Goal: Check status: Check status

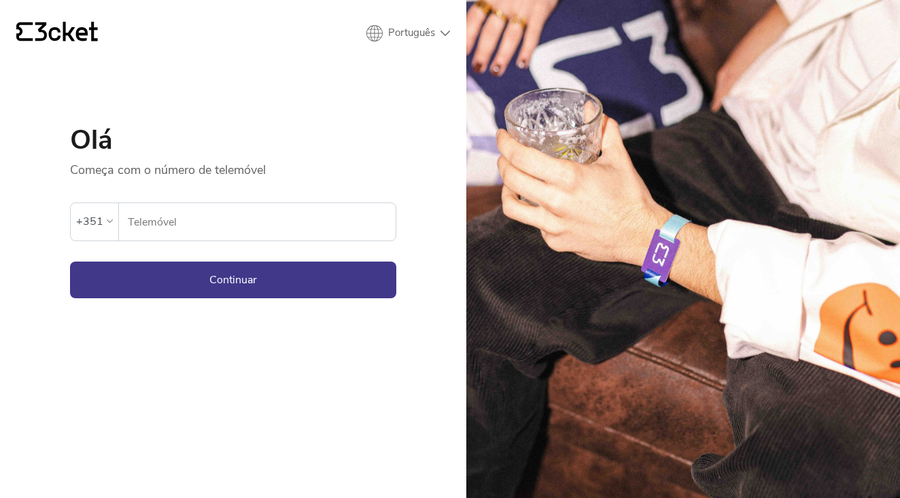
click at [150, 226] on input "Telemóvel" at bounding box center [261, 221] width 268 height 37
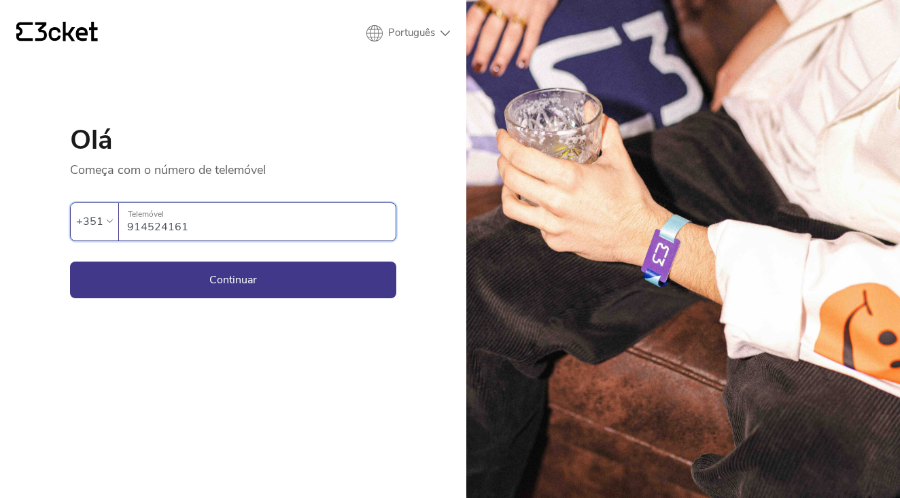
type input "914524161"
click at [233, 279] on button "Continuar" at bounding box center [233, 280] width 326 height 37
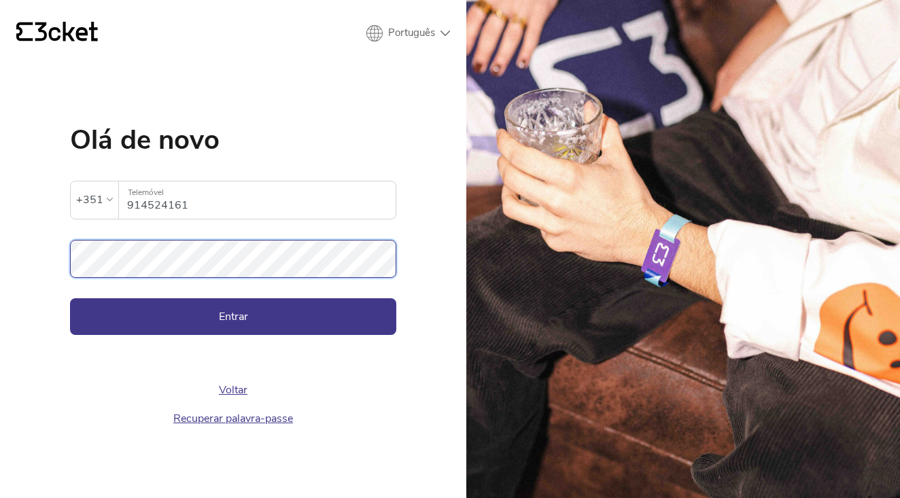
click at [233, 316] on button "Entrar" at bounding box center [233, 316] width 326 height 37
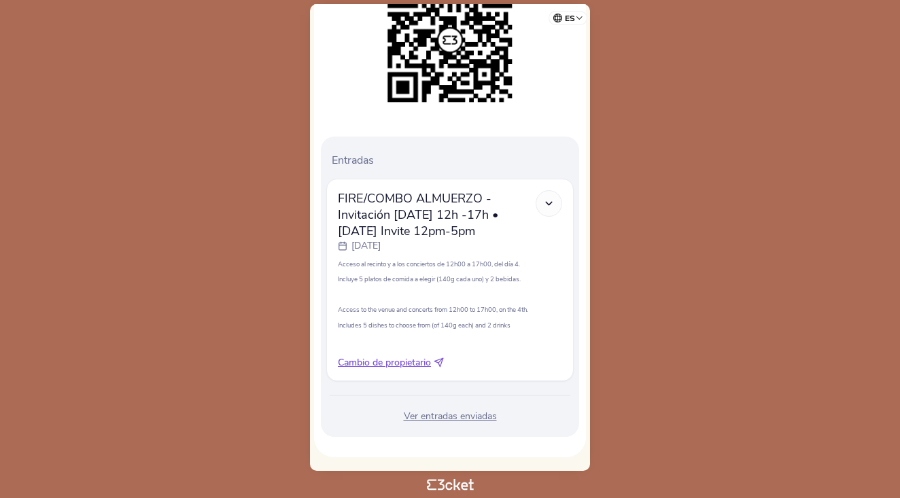
click at [474, 419] on div "Ver entradas enviadas" at bounding box center [449, 417] width 247 height 14
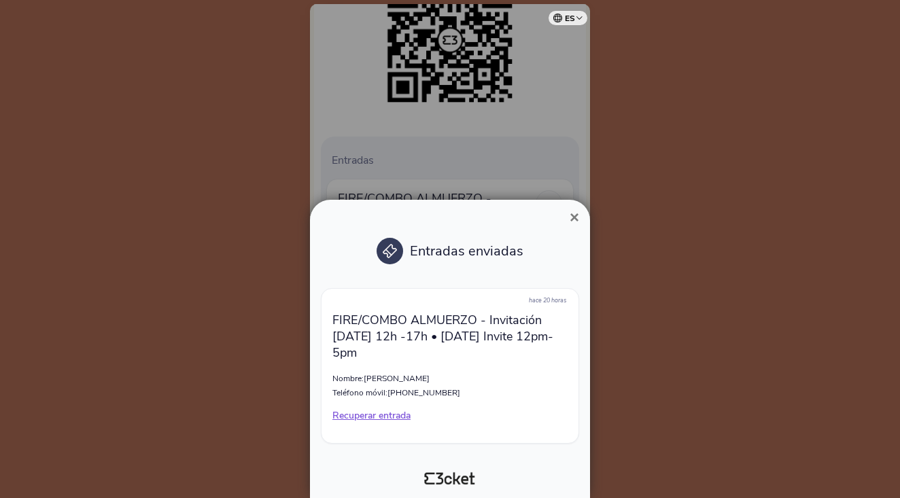
click at [572, 227] on div "Entradas enviadas hace 20 horas FIRE/COMBO ALMUERZO - Invitación [DATE] 12h -17…" at bounding box center [449, 343] width 269 height 234
click at [572, 220] on span "×" at bounding box center [575, 217] width 10 height 18
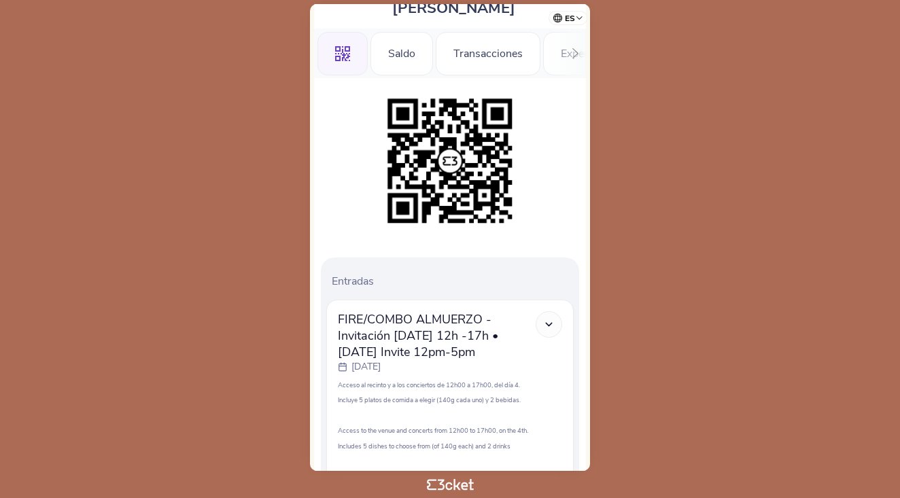
scroll to position [162, 0]
